Goal: Find contact information: Find contact information

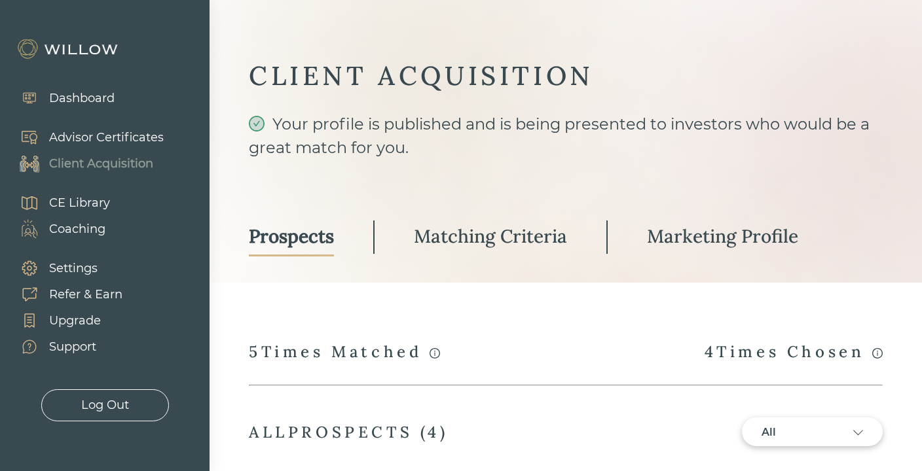
select select "3"
select select "2"
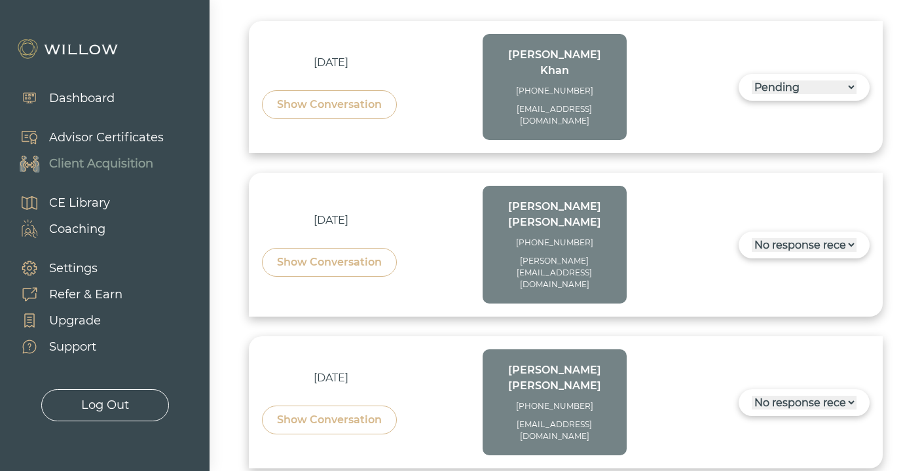
click at [383, 96] on div "Show Conversation" at bounding box center [329, 104] width 135 height 29
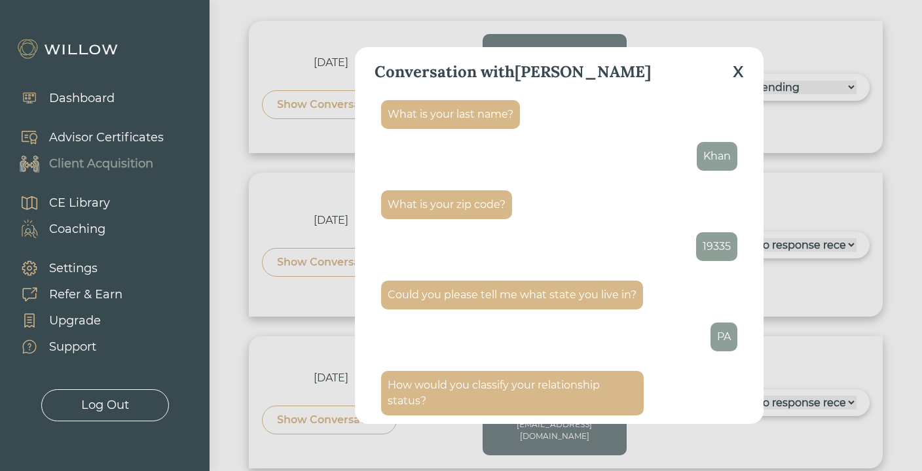
scroll to position [262, 0]
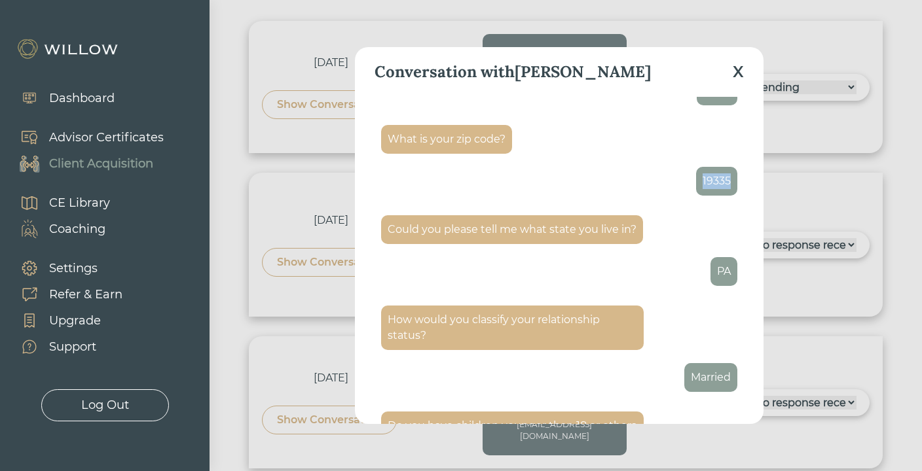
drag, startPoint x: 706, startPoint y: 180, endPoint x: 672, endPoint y: 182, distance: 34.1
click at [672, 182] on div "What is your zip code? 19335" at bounding box center [558, 160] width 355 height 84
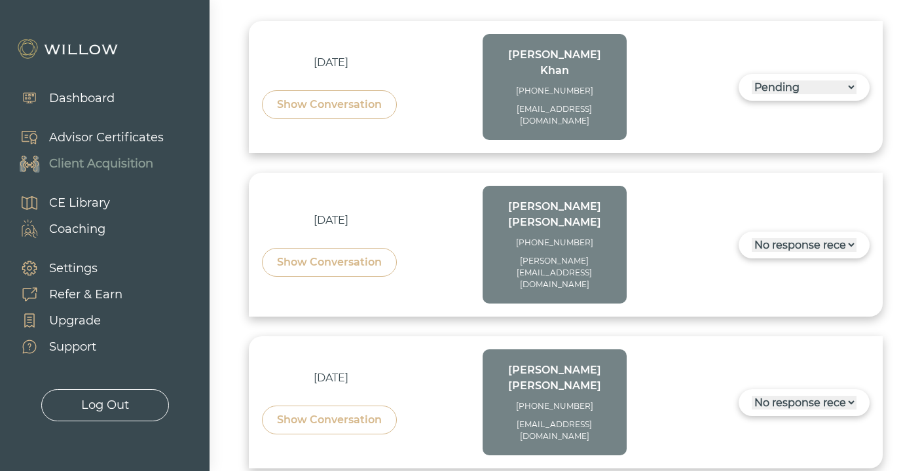
click at [353, 97] on div "Show Conversation" at bounding box center [329, 105] width 105 height 16
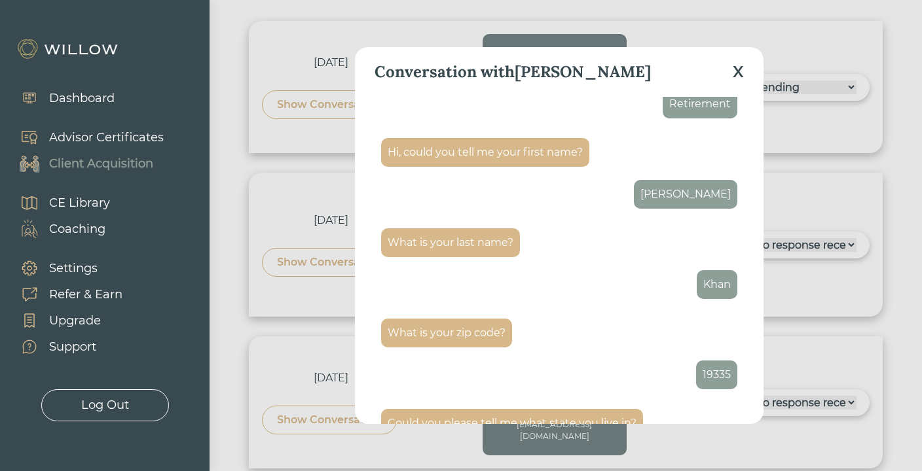
scroll to position [196, 0]
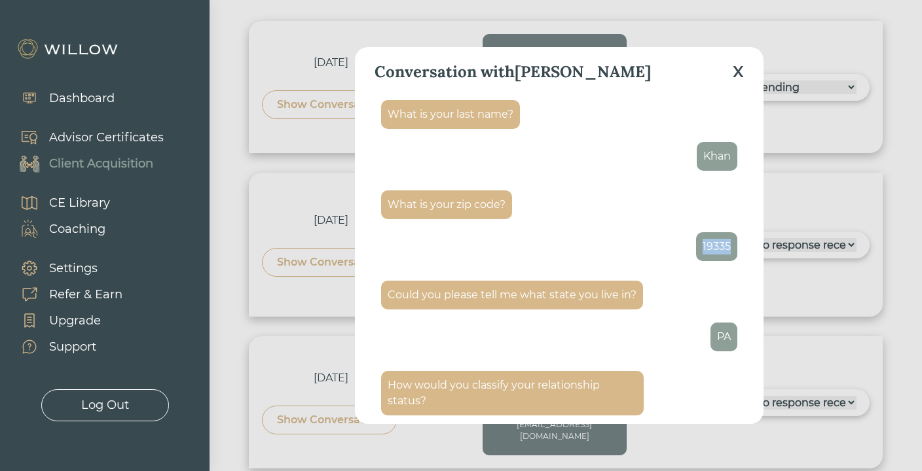
drag, startPoint x: 719, startPoint y: 243, endPoint x: 688, endPoint y: 247, distance: 31.6
click at [696, 247] on div "19335" at bounding box center [716, 246] width 41 height 29
copy div "19335"
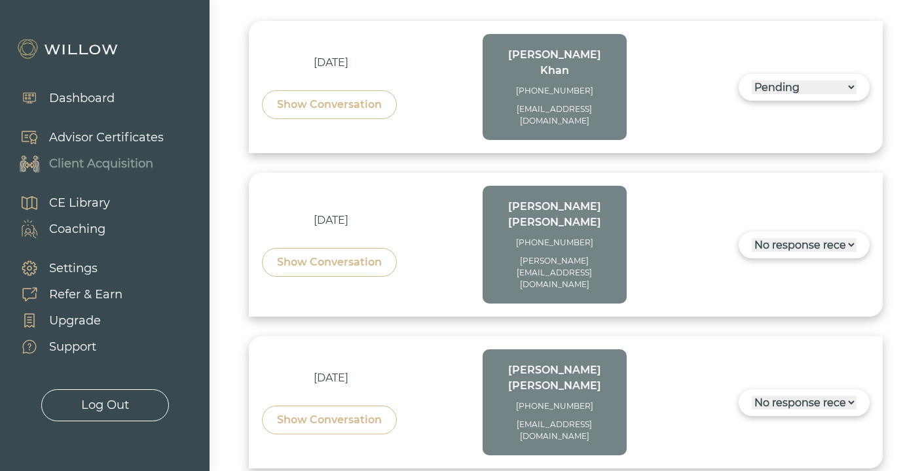
click at [378, 69] on div "[DATE] Show Conversation" at bounding box center [331, 87] width 138 height 64
click at [366, 97] on div "Show Conversation" at bounding box center [329, 105] width 105 height 16
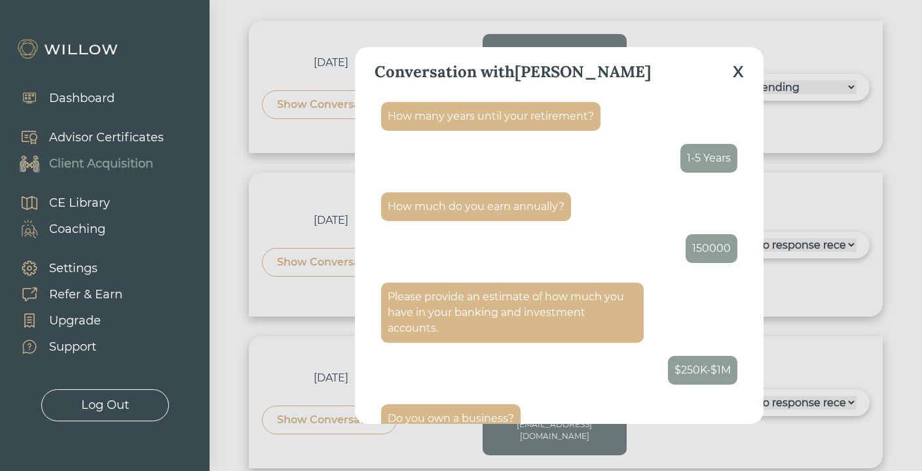
scroll to position [1178, 0]
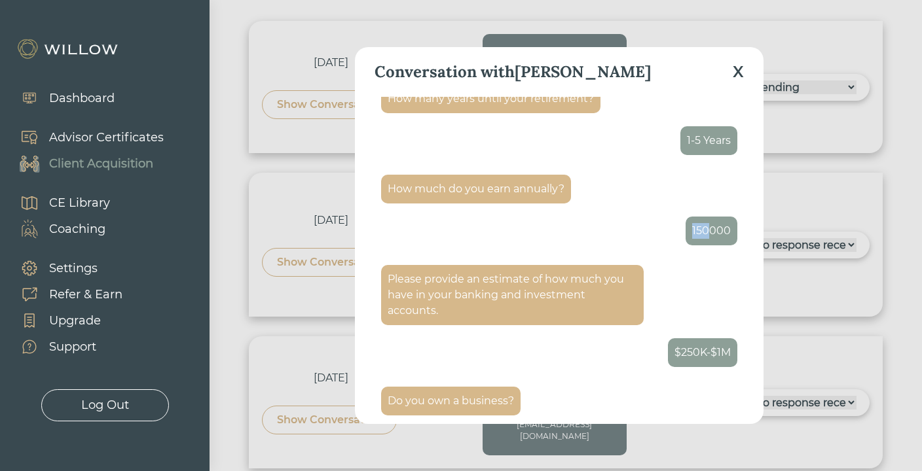
drag, startPoint x: 685, startPoint y: 245, endPoint x: 698, endPoint y: 245, distance: 13.7
click at [698, 239] on div "150000" at bounding box center [711, 231] width 39 height 16
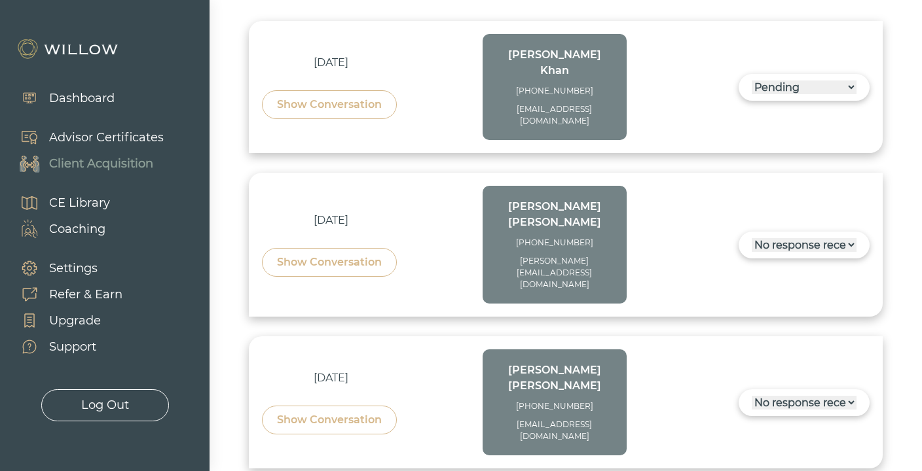
click at [369, 97] on div "Show Conversation" at bounding box center [329, 105] width 105 height 16
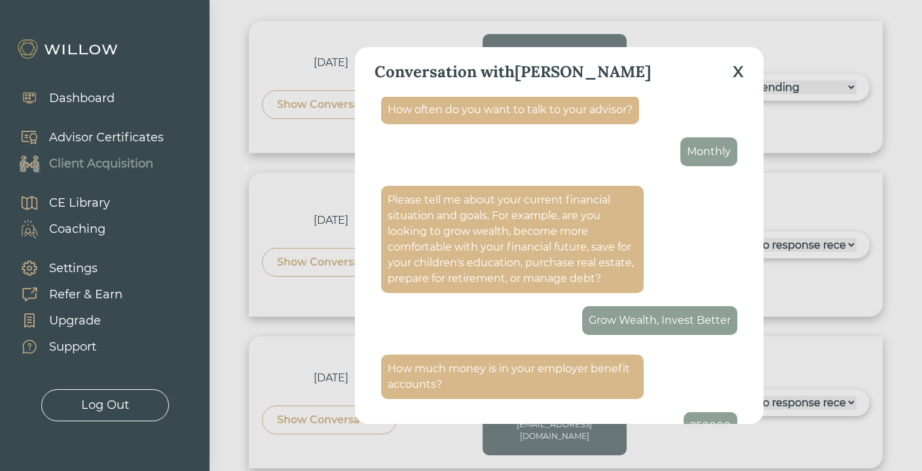
scroll to position [1833, 0]
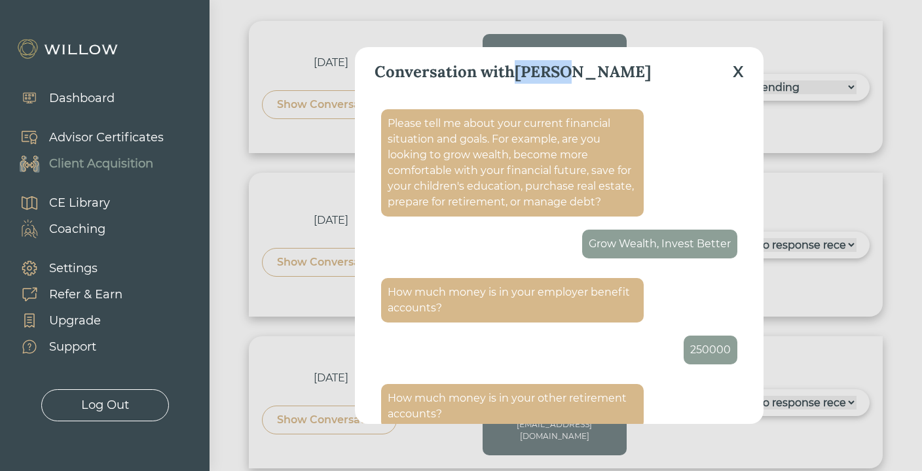
drag, startPoint x: 572, startPoint y: 75, endPoint x: 522, endPoint y: 78, distance: 50.5
click at [522, 78] on div "Conversation with [PERSON_NAME]" at bounding box center [558, 72] width 369 height 50
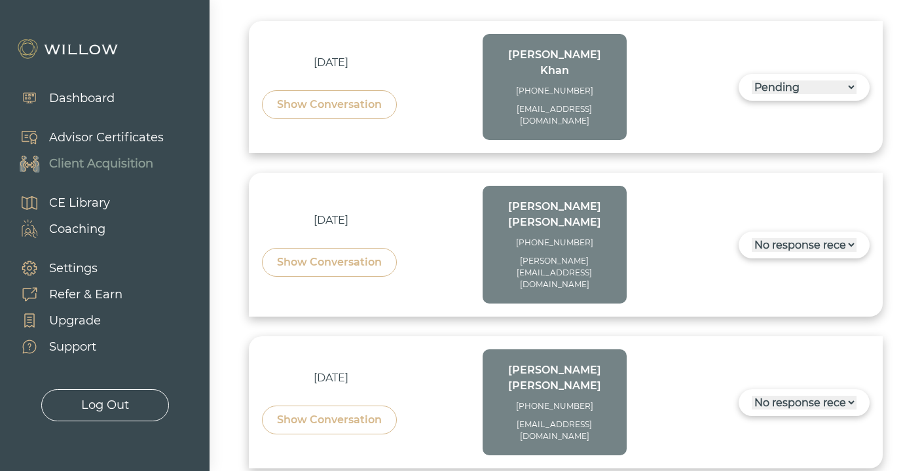
copy div "[PERSON_NAME]"
click at [341, 97] on div "Show Conversation" at bounding box center [329, 105] width 105 height 16
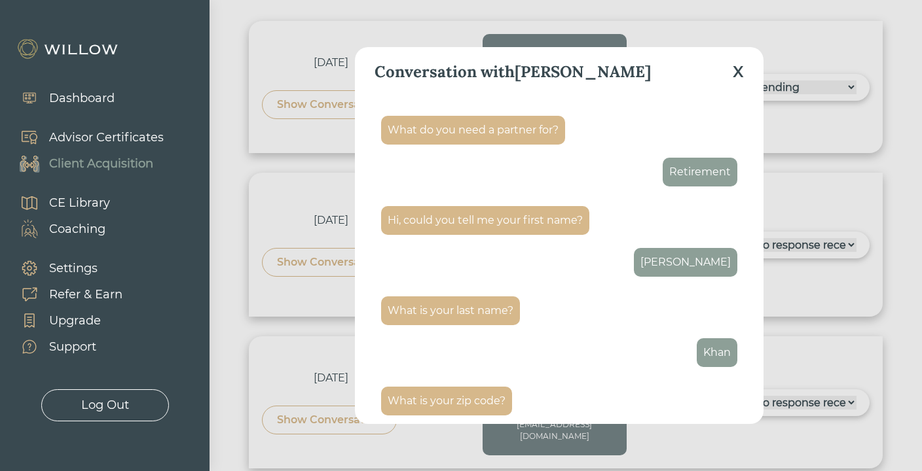
click at [736, 75] on div "X" at bounding box center [737, 72] width 11 height 24
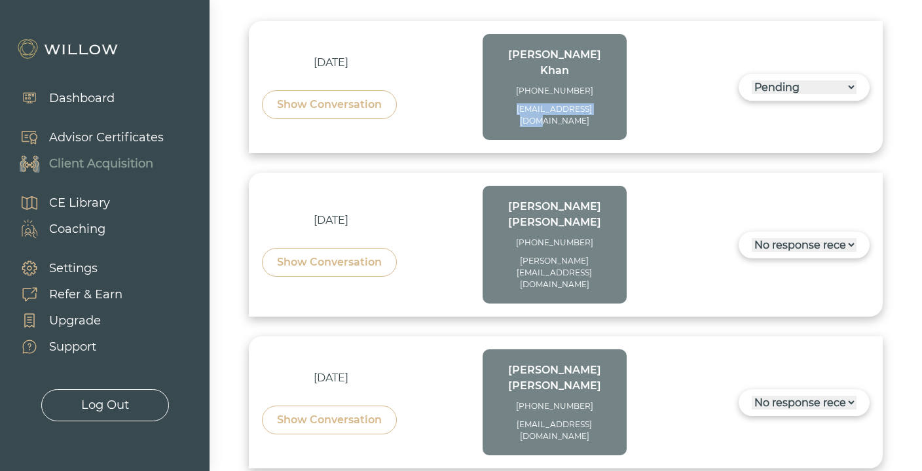
drag, startPoint x: 600, startPoint y: 92, endPoint x: 508, endPoint y: 96, distance: 91.7
click at [508, 103] on div "[EMAIL_ADDRESS][DOMAIN_NAME]" at bounding box center [554, 115] width 118 height 24
copy div "[EMAIL_ADDRESS][DOMAIN_NAME]"
